Goal: Information Seeking & Learning: Learn about a topic

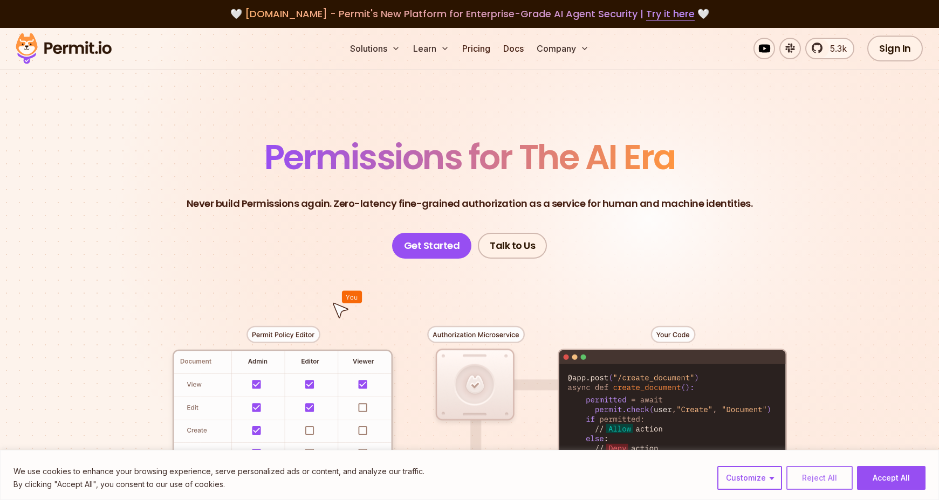
click at [804, 476] on button "Reject All" at bounding box center [819, 478] width 66 height 24
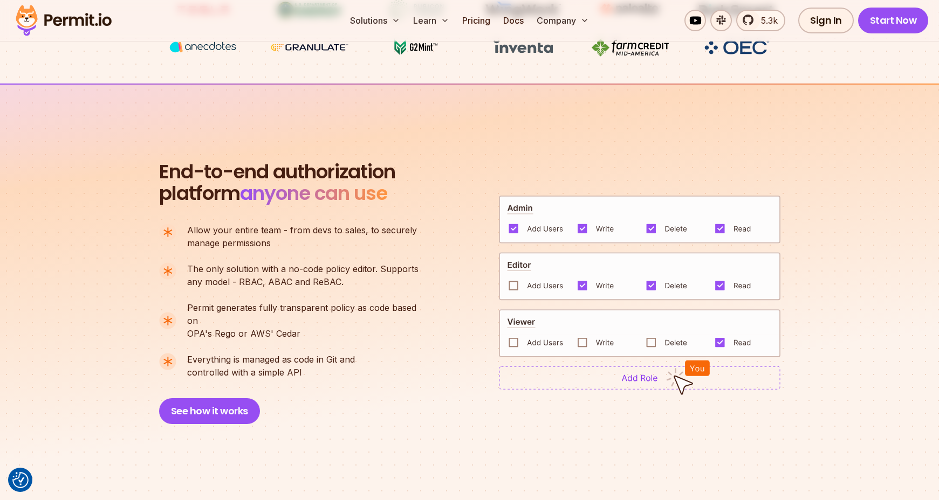
scroll to position [658, 0]
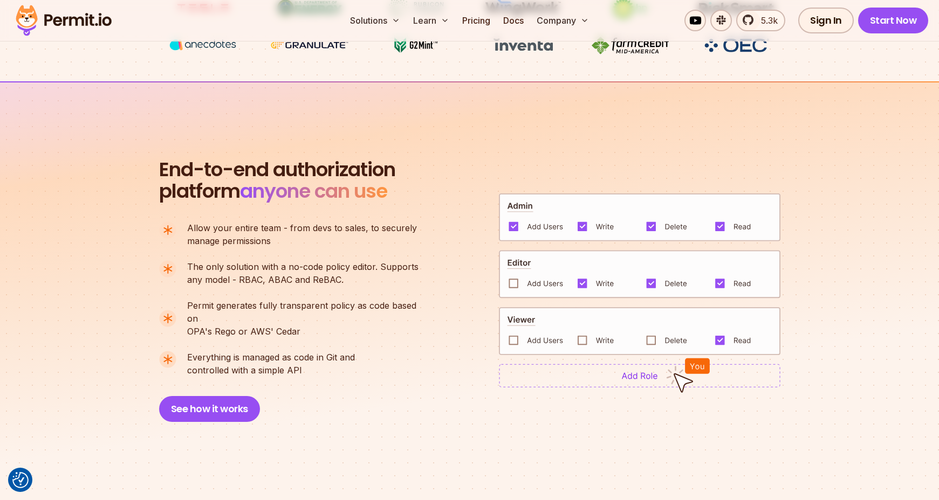
click at [314, 279] on p "The only solution with a no-code policy editor. Supports any model - RBAC, ABAC…" at bounding box center [302, 273] width 231 height 26
click at [457, 139] on section "End-to-end authorization platform anyone can use A no-code authorization platfo…" at bounding box center [469, 277] width 939 height 393
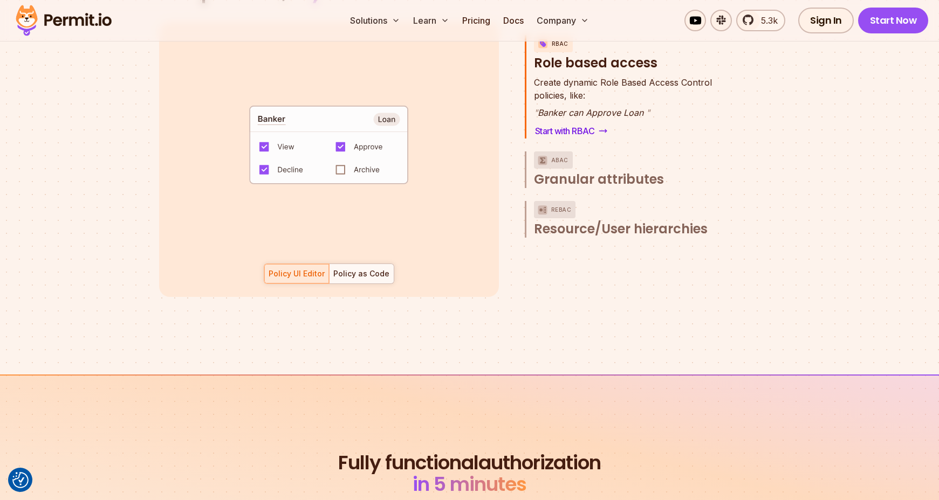
scroll to position [1641, 0]
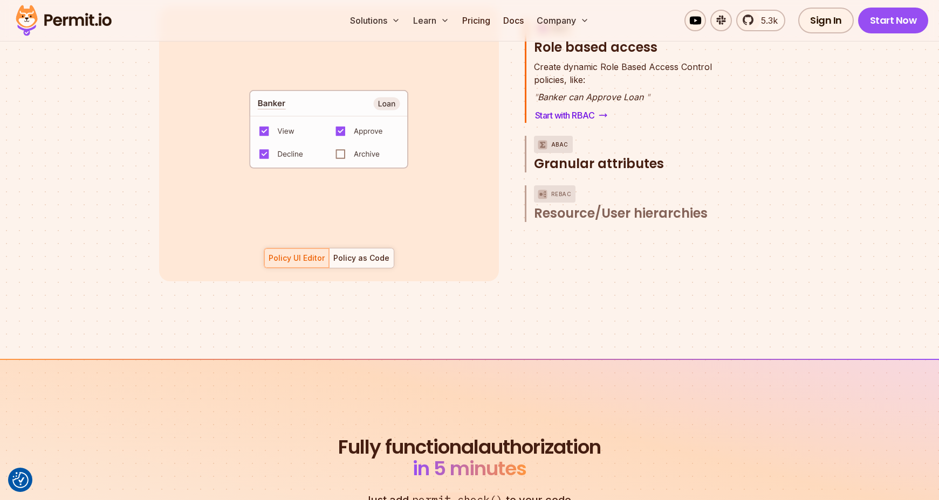
click at [596, 155] on span "Granular attributes" at bounding box center [599, 163] width 130 height 17
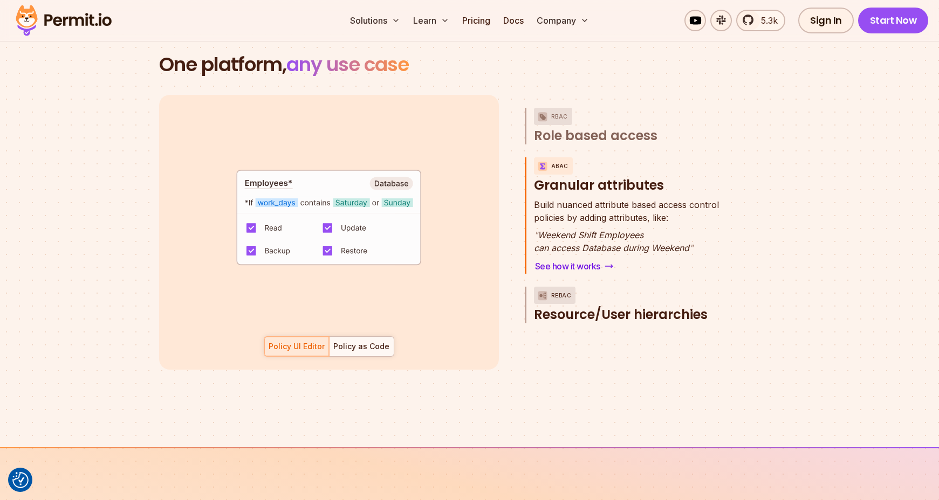
scroll to position [1551, 0]
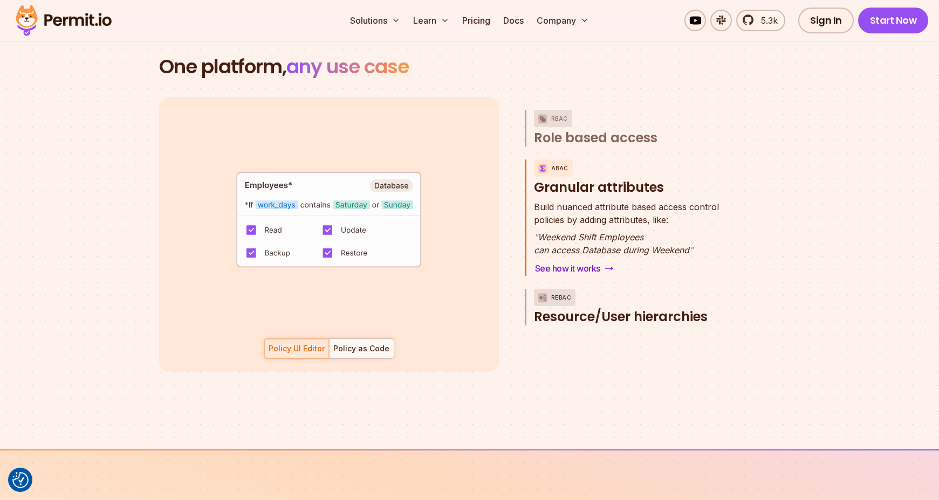
click at [596, 308] on span "Resource/User hierarchies" at bounding box center [621, 316] width 174 height 17
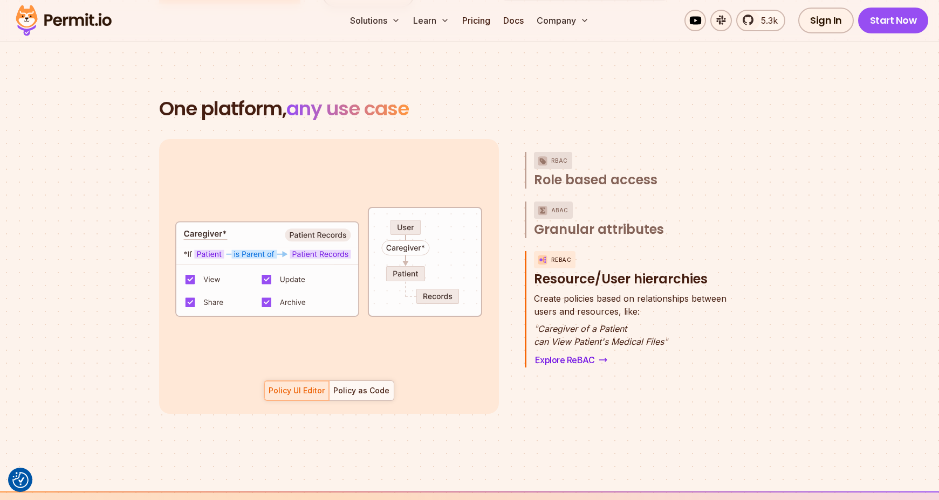
scroll to position [1507, 0]
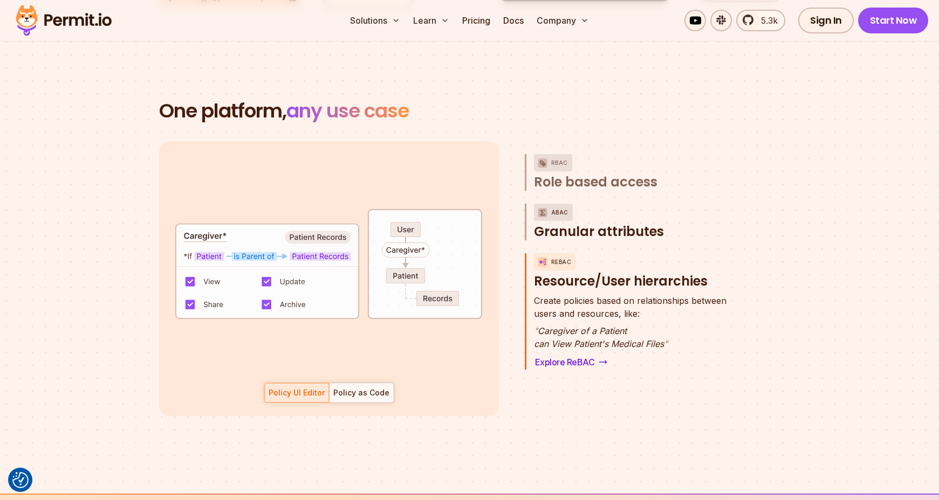
click at [561, 223] on span "Granular attributes" at bounding box center [599, 231] width 130 height 17
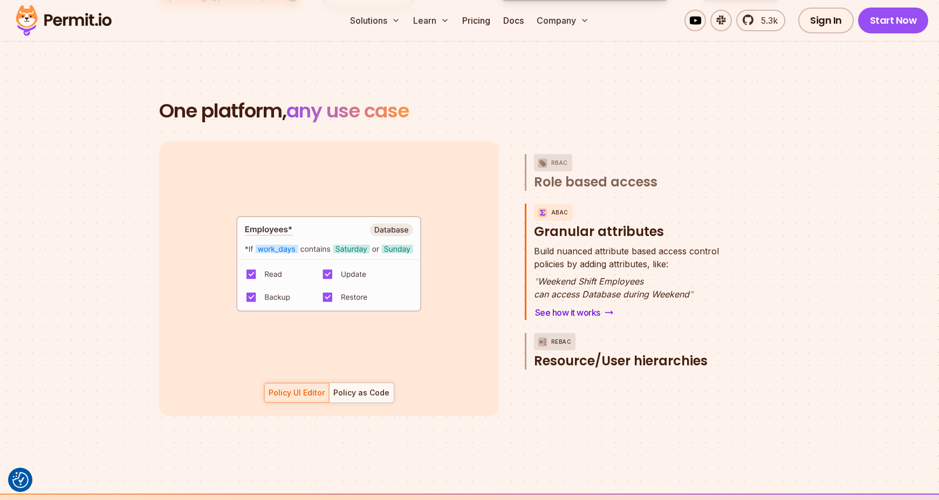
click at [616, 334] on button "ReBAC Resource/User hierarchies" at bounding box center [634, 351] width 201 height 37
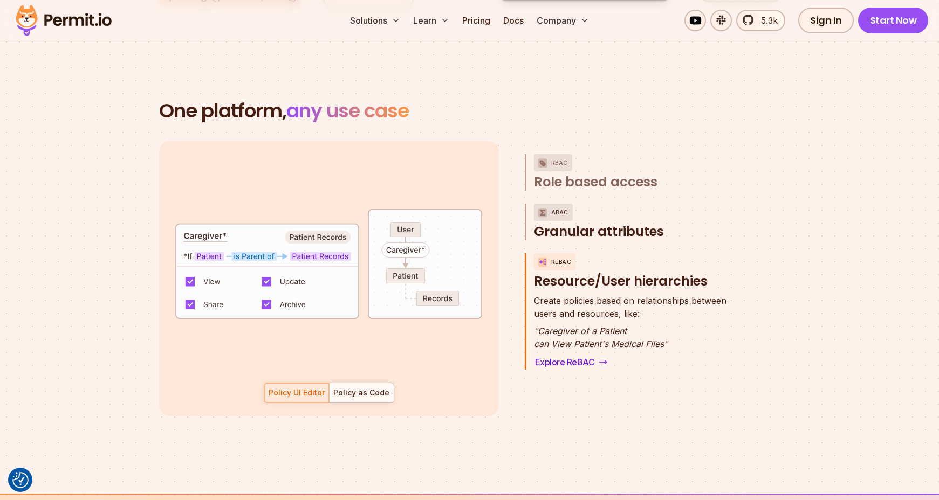
click at [616, 223] on span "Granular attributes" at bounding box center [599, 231] width 130 height 17
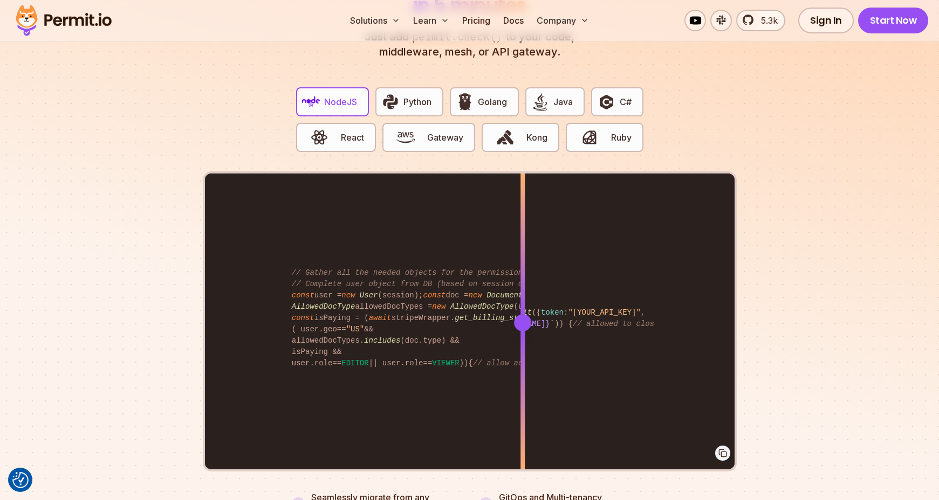
scroll to position [2119, 0]
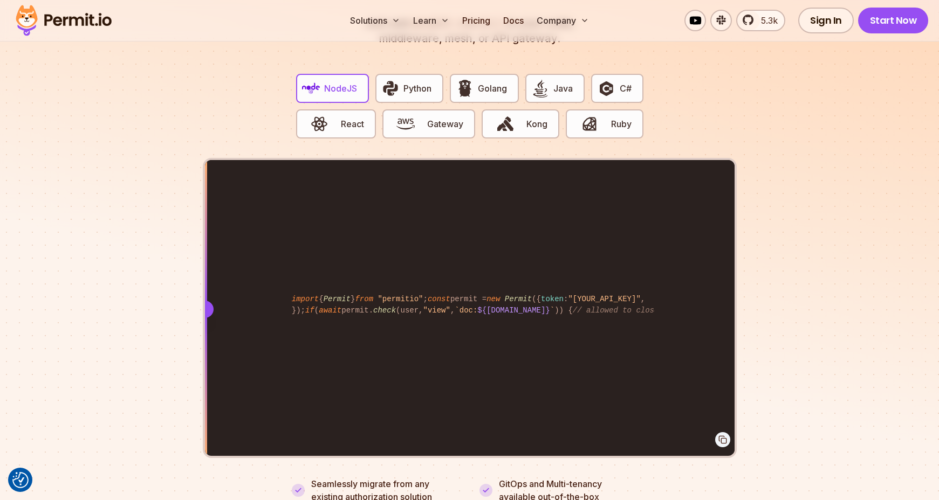
drag, startPoint x: 521, startPoint y: 297, endPoint x: 147, endPoint y: 281, distance: 374.0
click at [147, 281] on section "Fully functional authorization in 5 minutes Just add permit.check() to your cod…" at bounding box center [469, 218] width 939 height 673
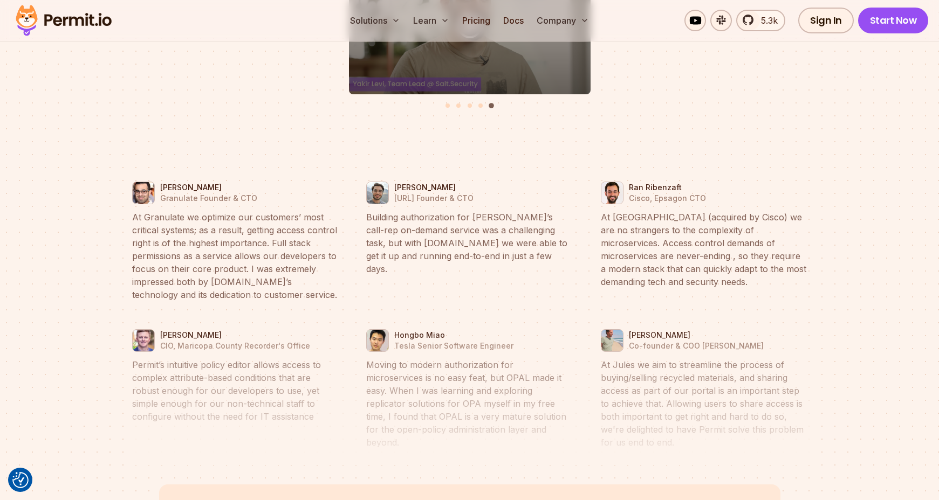
scroll to position [4940, 0]
click at [467, 16] on link "Pricing" at bounding box center [476, 21] width 37 height 22
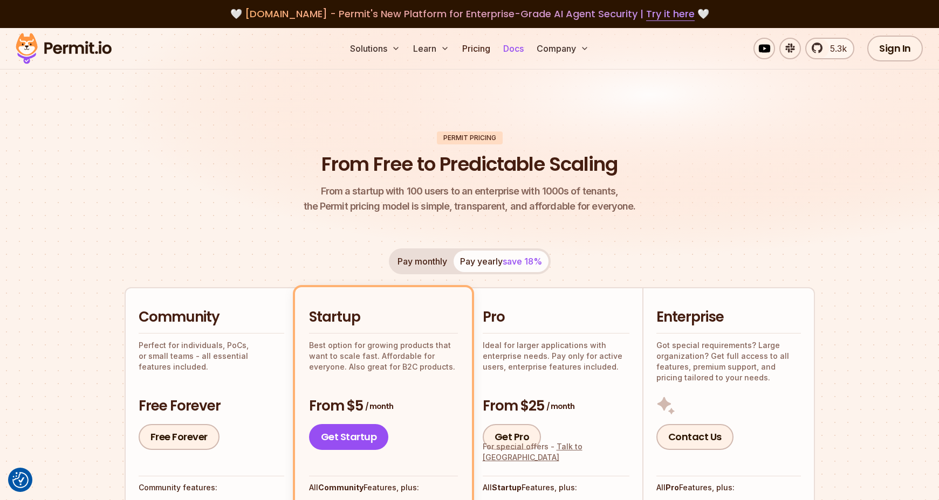
click at [514, 45] on link "Docs" at bounding box center [513, 49] width 29 height 22
